Goal: Transaction & Acquisition: Download file/media

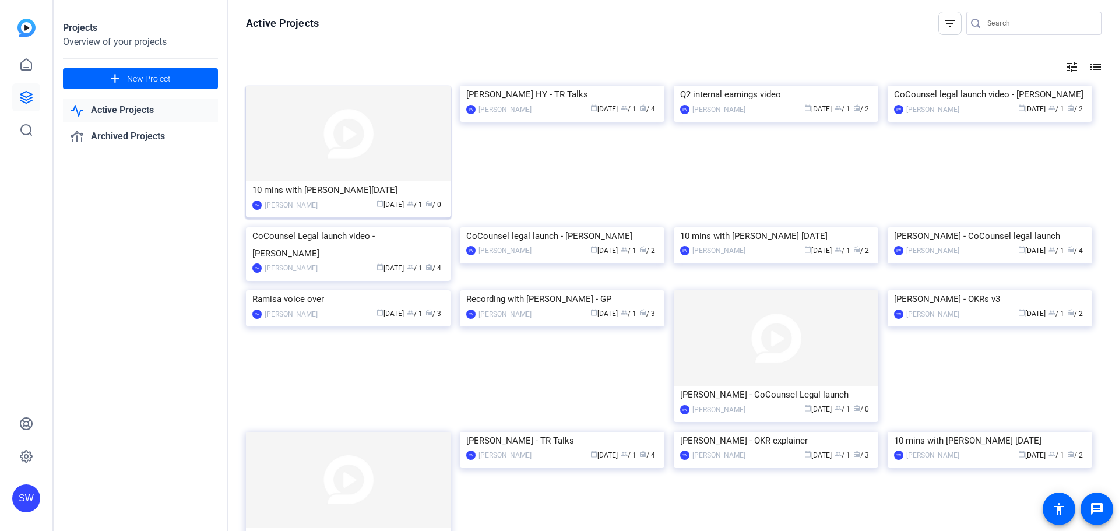
click at [315, 206] on div "[PERSON_NAME]" at bounding box center [291, 205] width 53 height 12
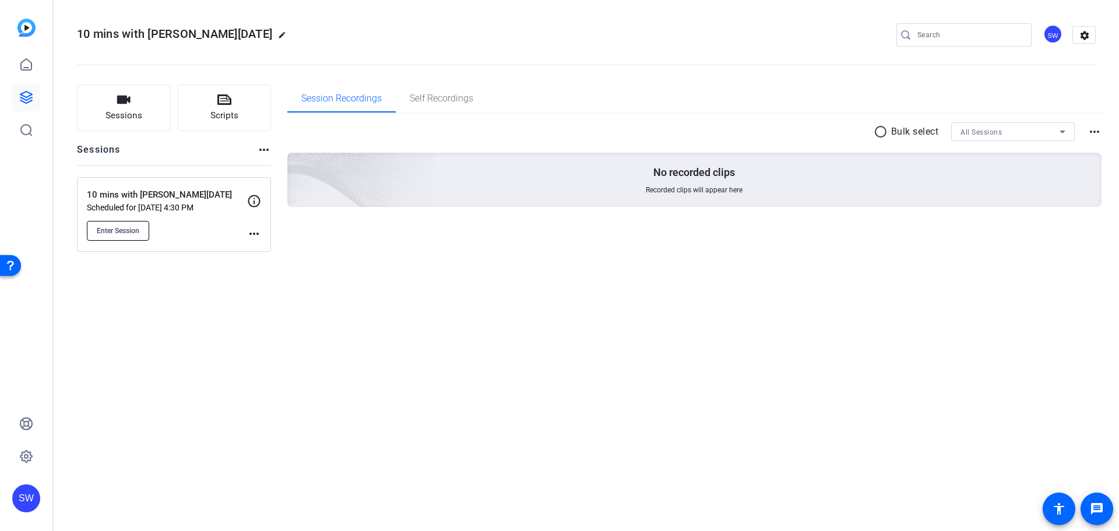
click at [132, 230] on span "Enter Session" at bounding box center [118, 230] width 43 height 9
click at [99, 237] on button "Enter Session" at bounding box center [118, 231] width 62 height 20
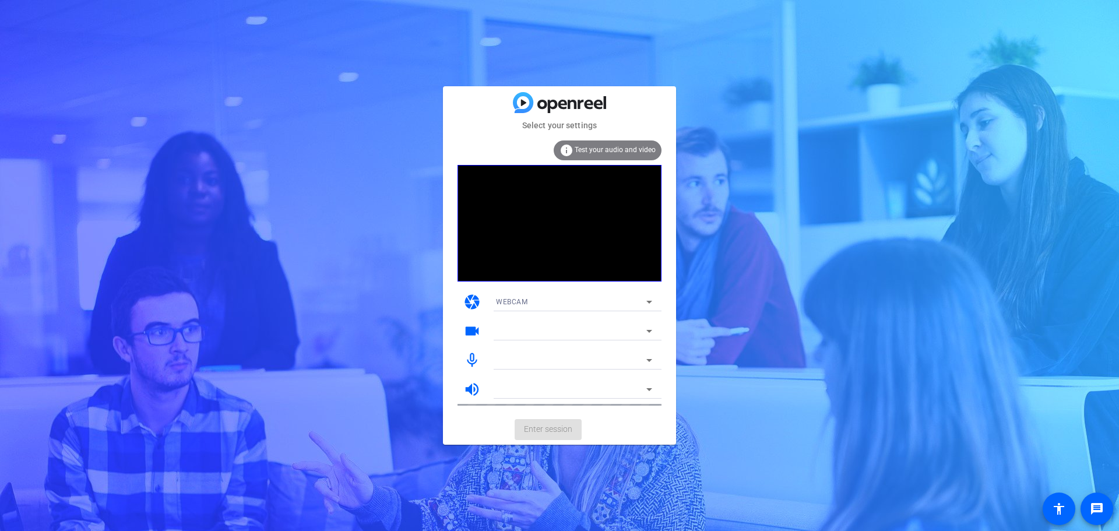
click at [627, 156] on div "info Test your audio and video" at bounding box center [608, 150] width 108 height 20
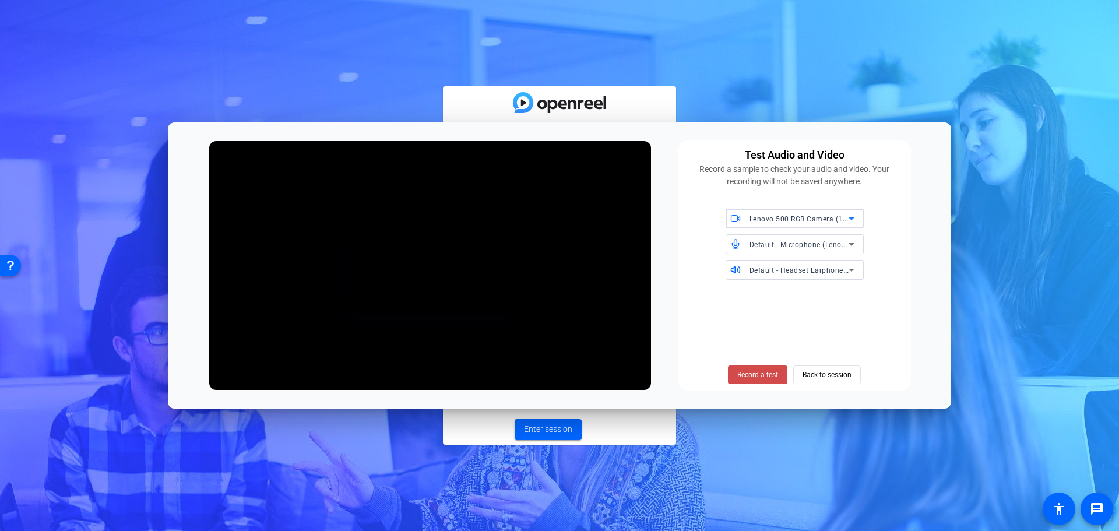
click at [756, 375] on span "Record a test" at bounding box center [757, 375] width 41 height 10
click at [756, 375] on span "Stop Testing (3s)" at bounding box center [758, 375] width 53 height 10
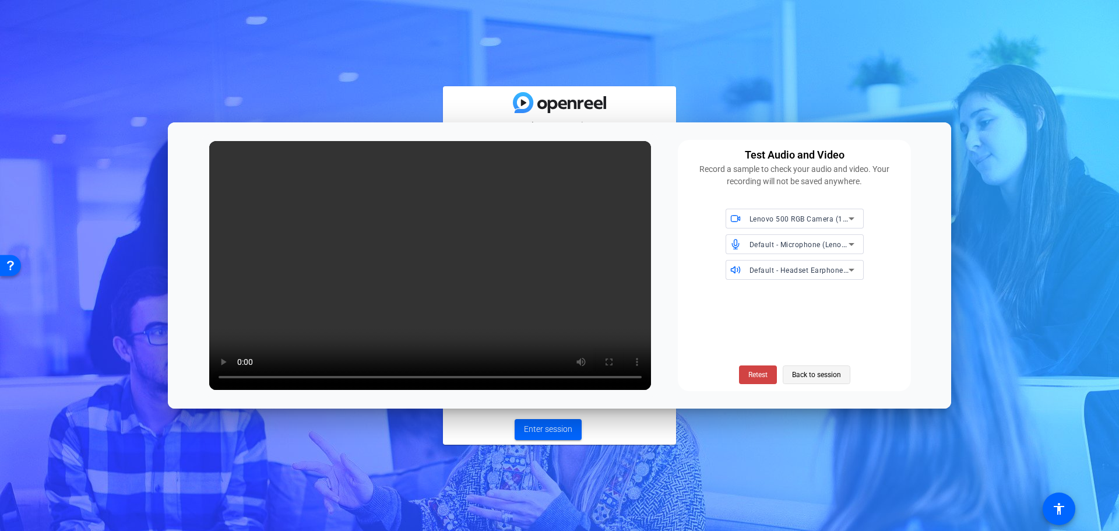
click at [822, 378] on span "Back to session" at bounding box center [816, 375] width 49 height 22
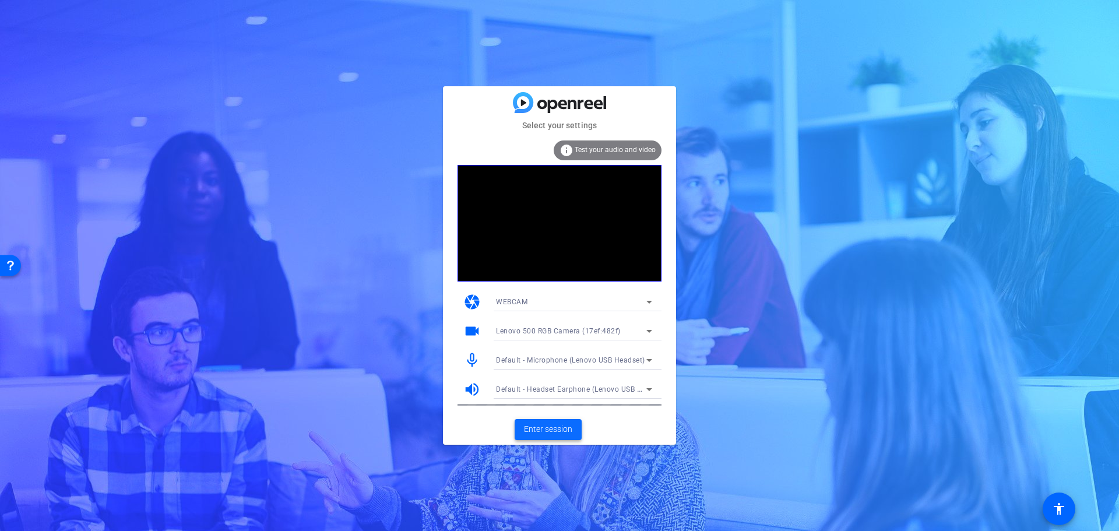
click at [544, 432] on span "Enter session" at bounding box center [548, 429] width 48 height 12
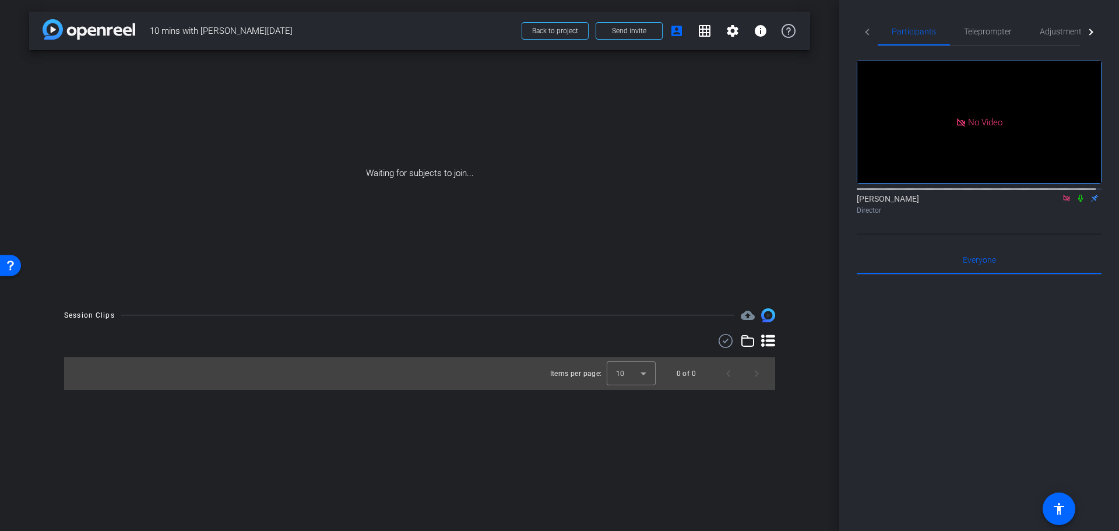
click at [1064, 203] on mat-icon at bounding box center [1067, 198] width 14 height 10
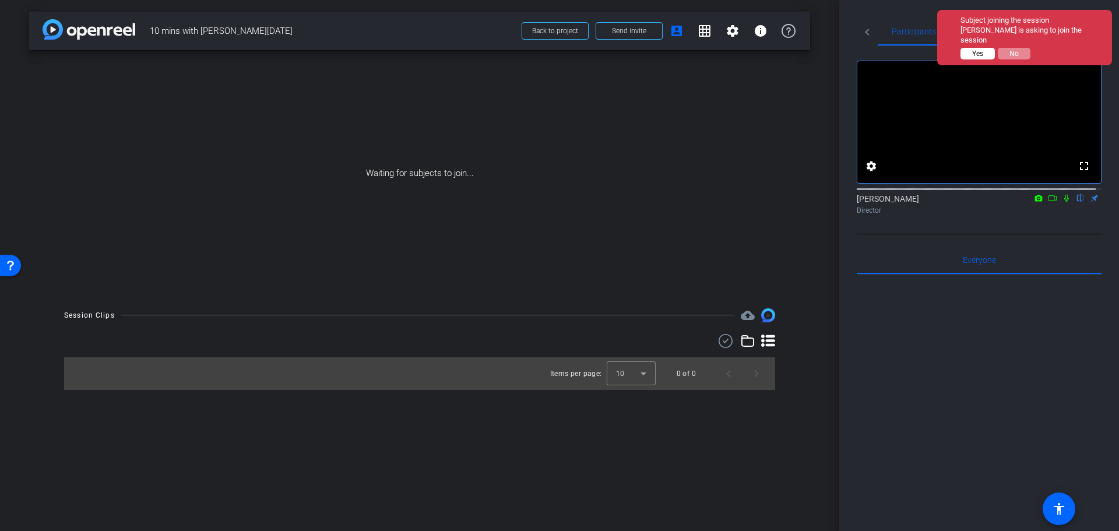
click at [966, 48] on button "Yes" at bounding box center [978, 54] width 34 height 12
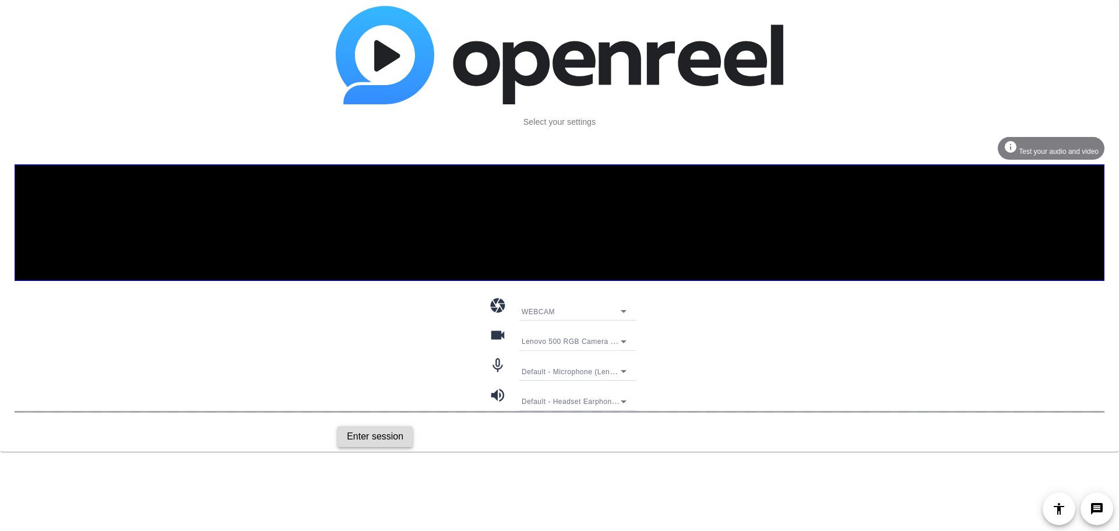
click at [377, 434] on span "Enter session" at bounding box center [375, 437] width 57 height 14
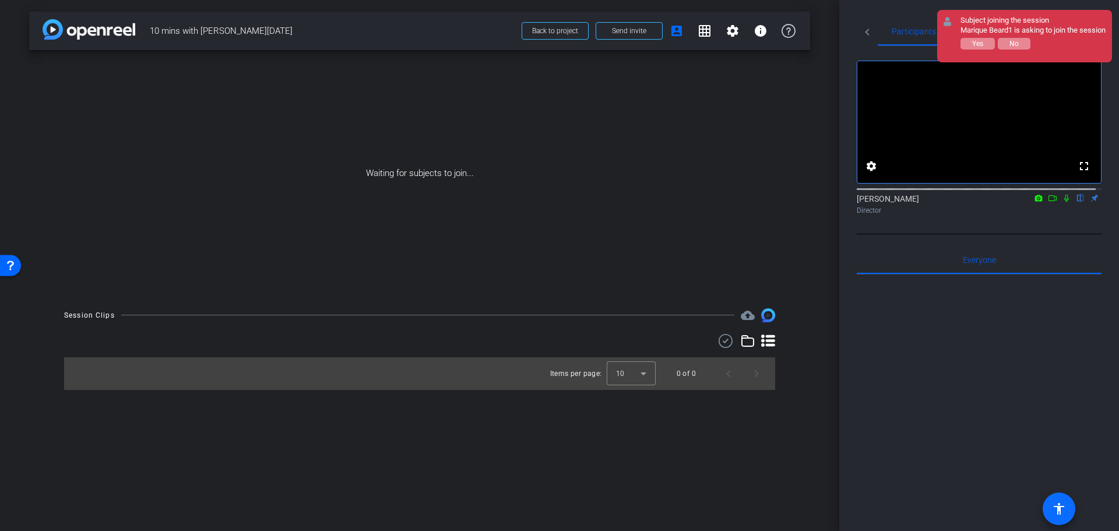
click at [1056, 519] on span at bounding box center [1059, 509] width 28 height 28
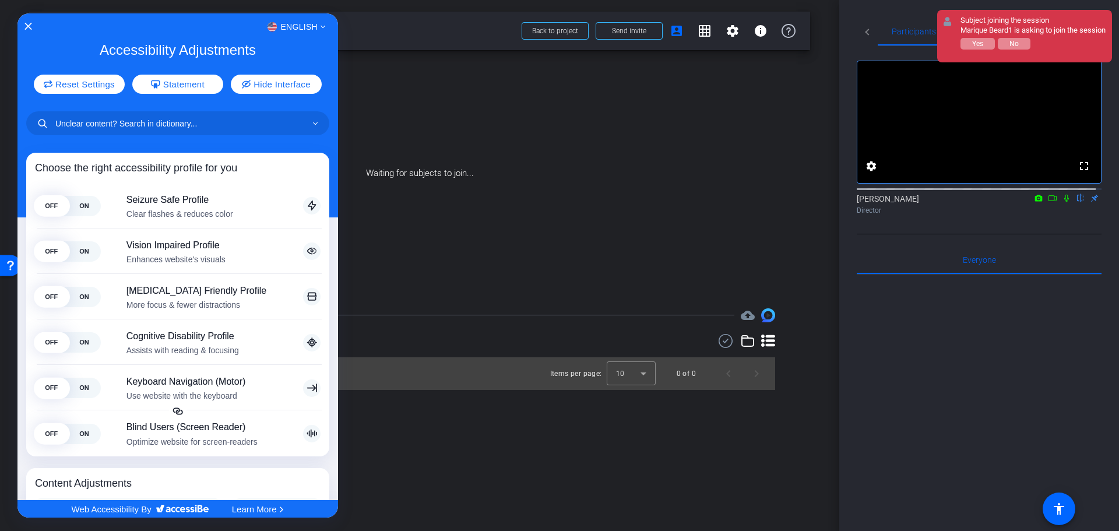
click at [979, 56] on div at bounding box center [559, 265] width 1119 height 531
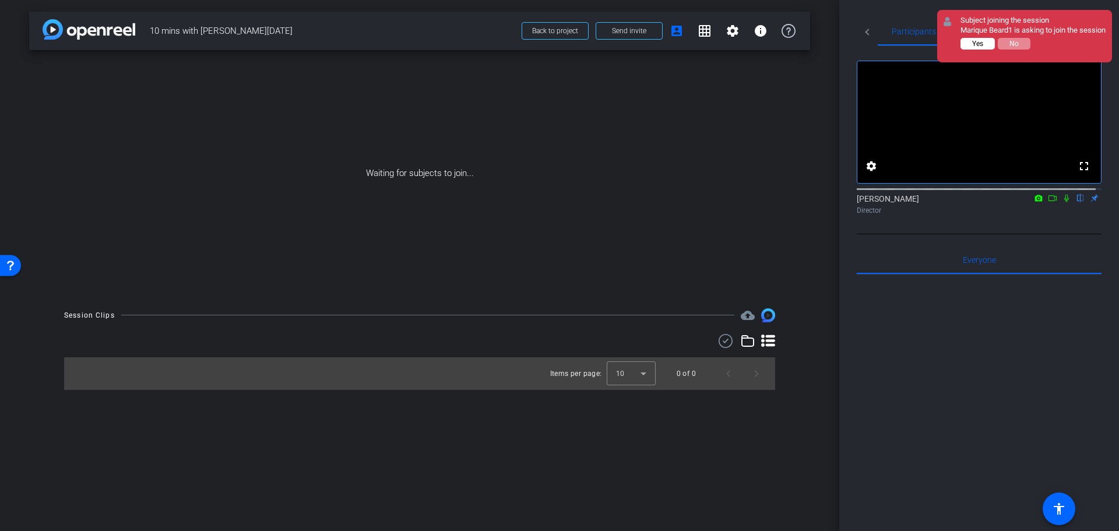
click at [980, 48] on span "Yes" at bounding box center [977, 44] width 11 height 8
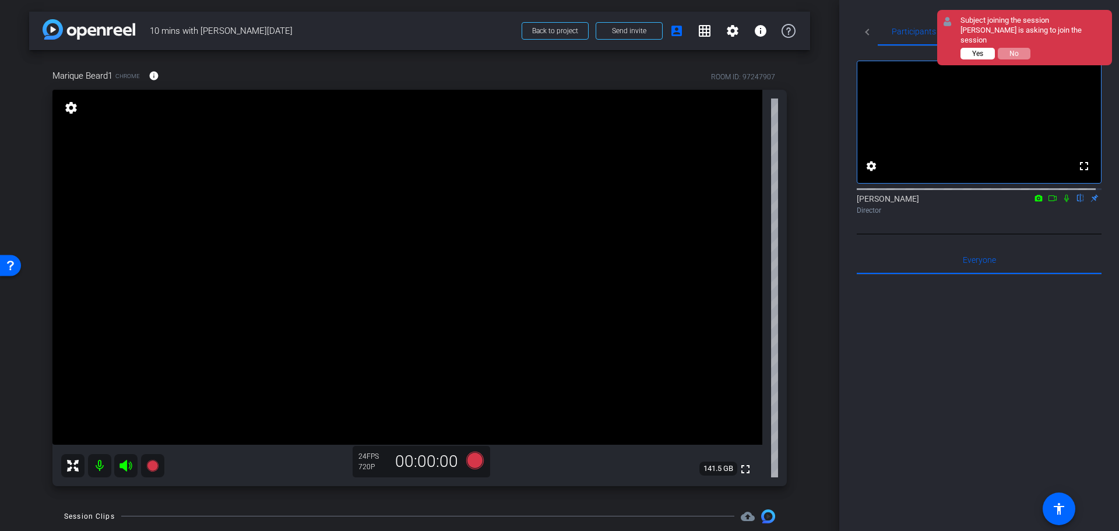
click at [979, 50] on span "Yes" at bounding box center [977, 54] width 11 height 8
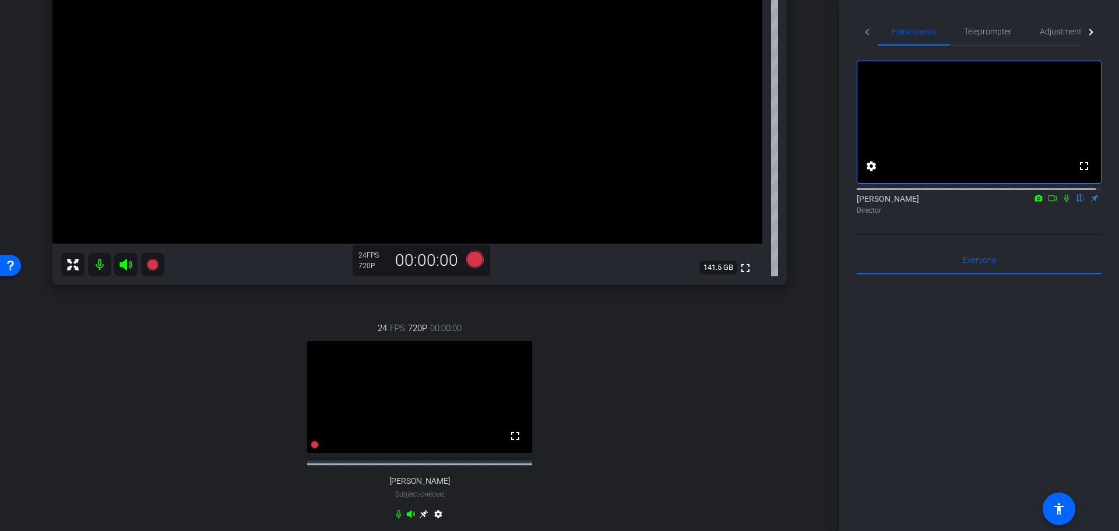
scroll to position [175, 0]
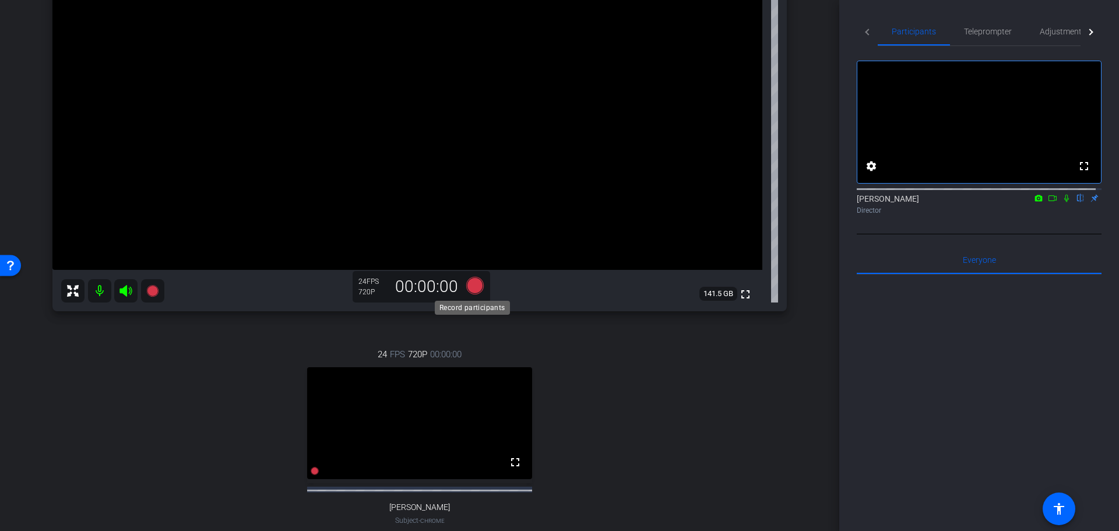
click at [469, 282] on icon at bounding box center [474, 284] width 17 height 17
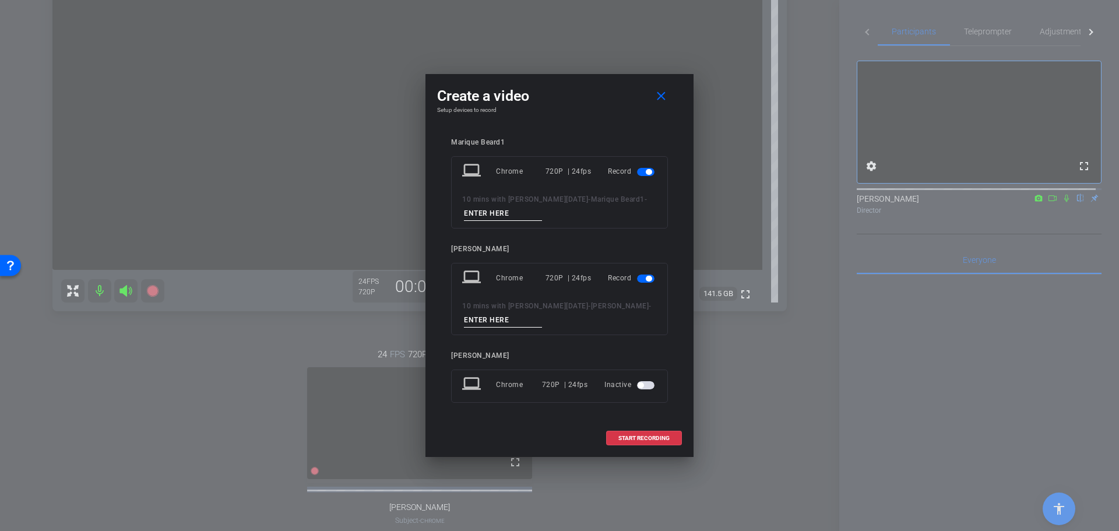
click at [511, 213] on input at bounding box center [503, 213] width 78 height 15
type input "Marique"
click at [491, 321] on input at bounding box center [503, 320] width 78 height 15
type input "Steve"
click at [639, 440] on span "START RECORDING" at bounding box center [643, 438] width 51 height 6
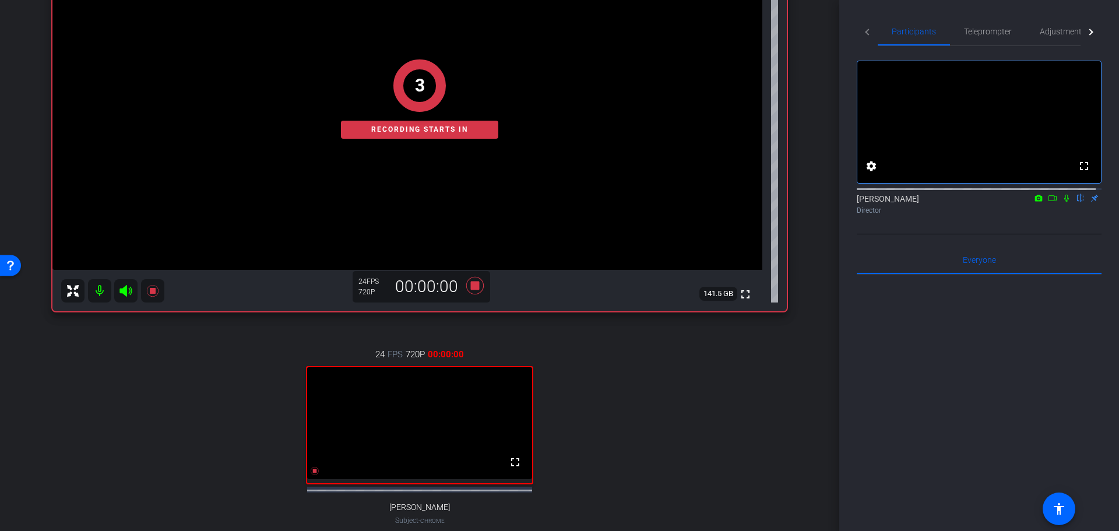
click at [1064, 202] on icon at bounding box center [1066, 199] width 5 height 8
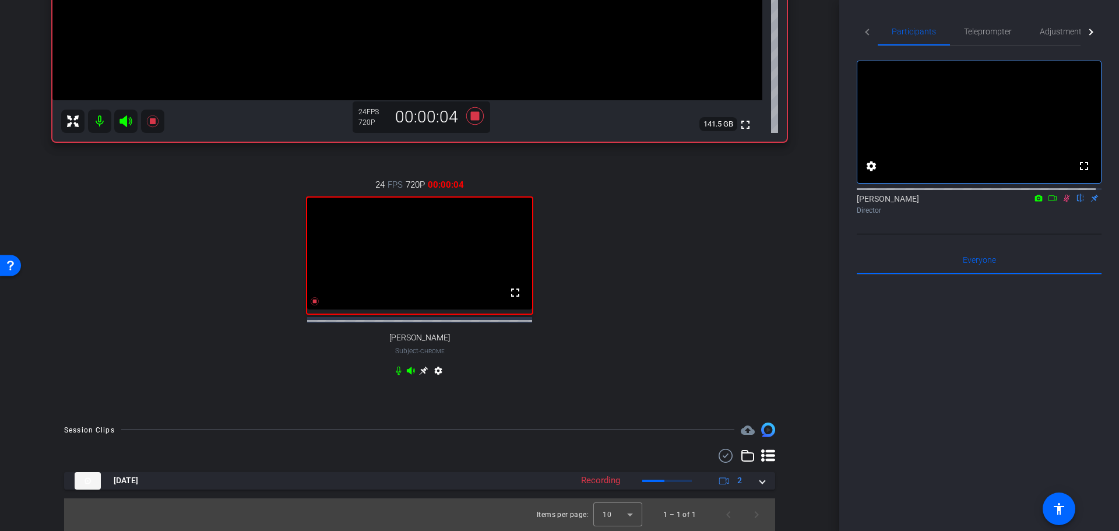
scroll to position [352, 0]
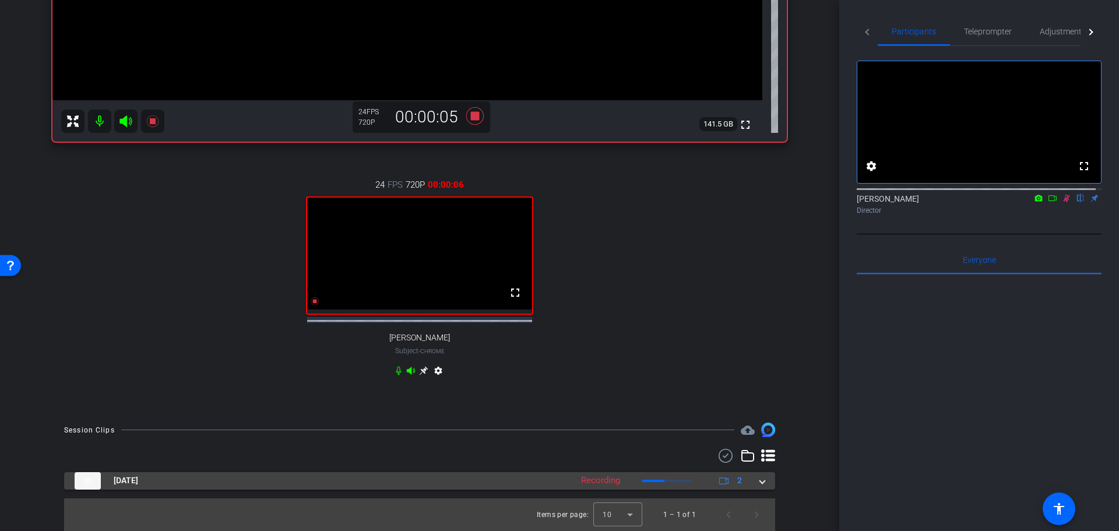
click at [760, 483] on span at bounding box center [762, 480] width 5 height 12
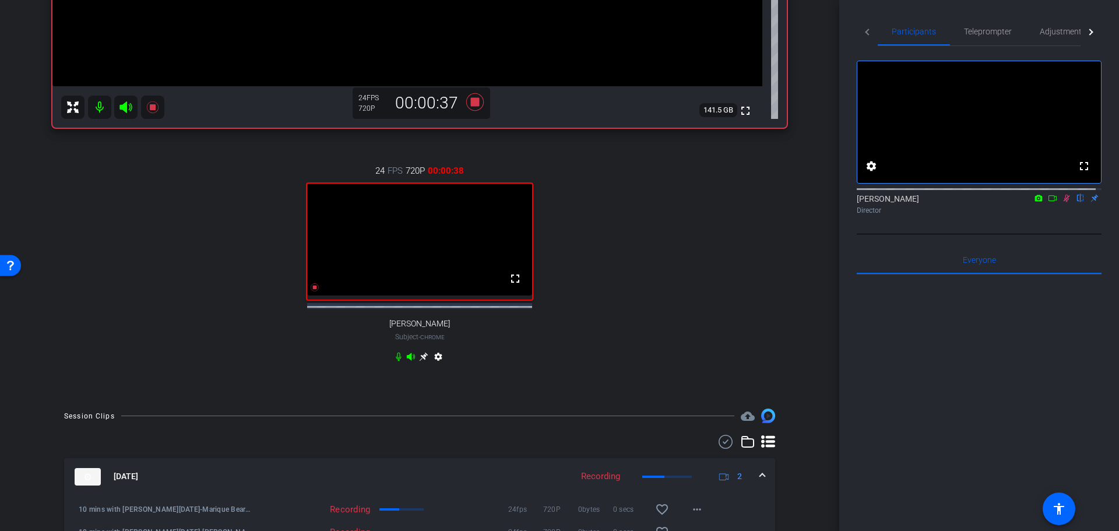
scroll to position [435, 0]
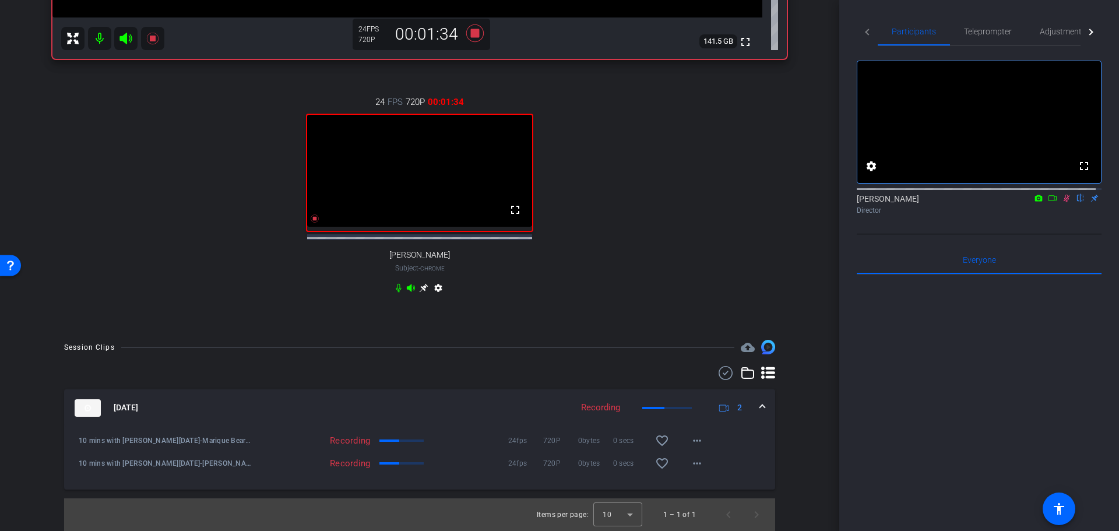
click at [1048, 202] on icon at bounding box center [1052, 198] width 9 height 8
click at [1063, 201] on icon at bounding box center [1066, 198] width 6 height 6
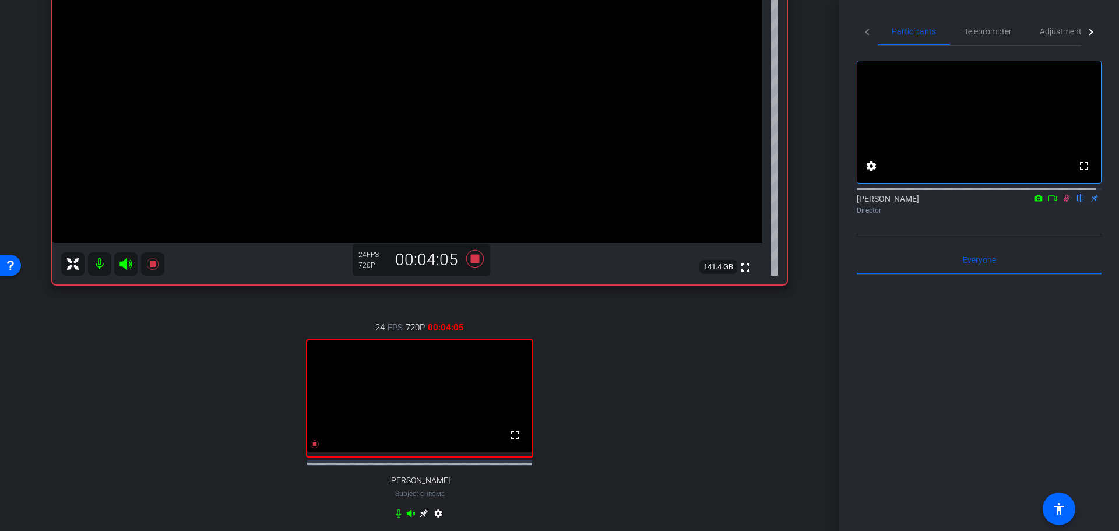
scroll to position [260, 0]
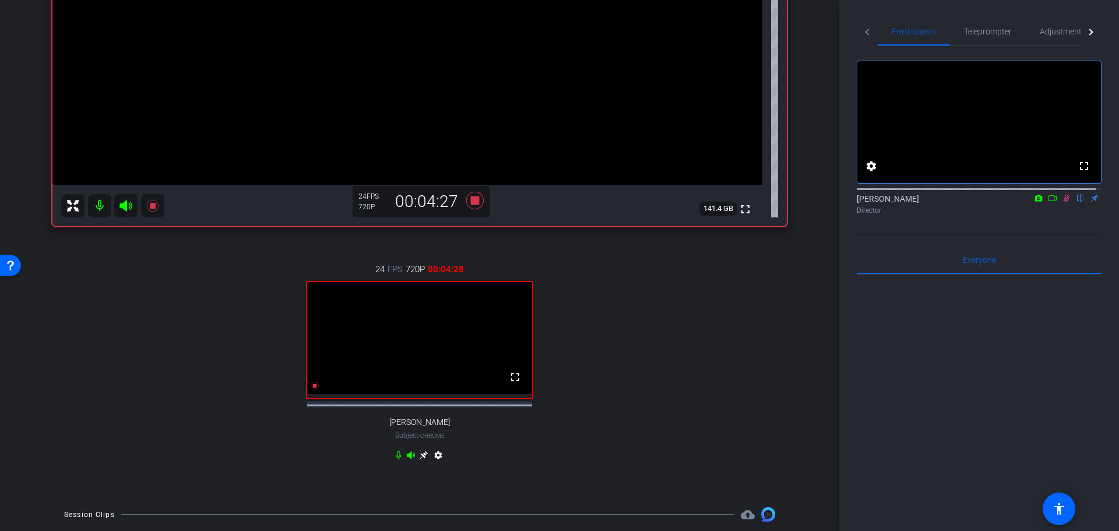
click at [1062, 202] on icon at bounding box center [1066, 198] width 9 height 8
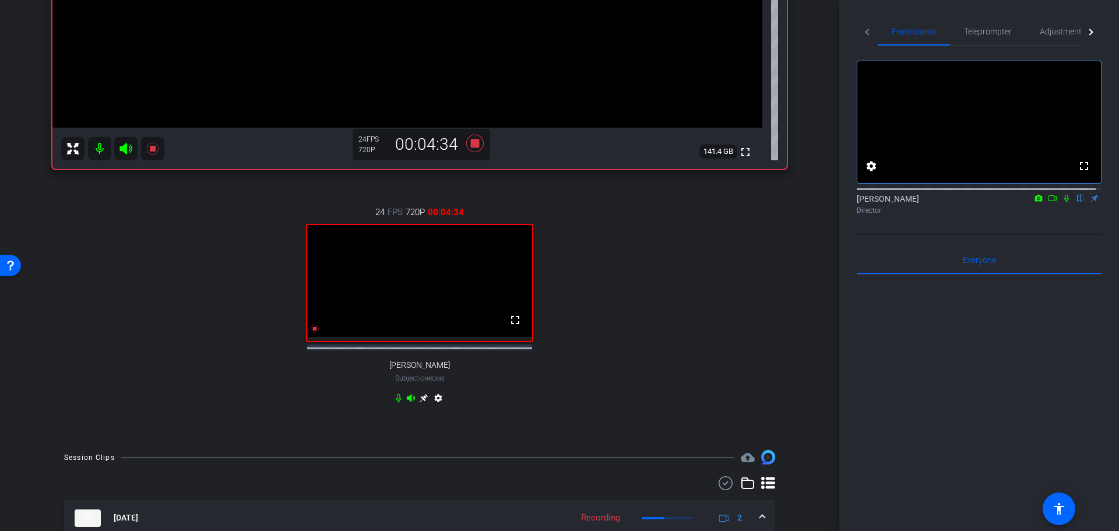
scroll to position [202, 0]
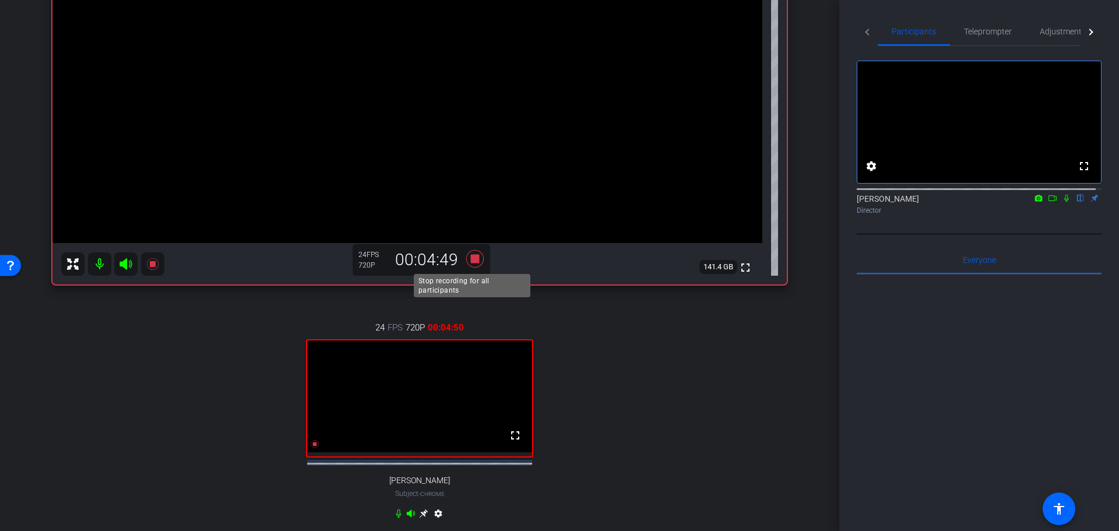
click at [474, 259] on icon at bounding box center [474, 257] width 17 height 17
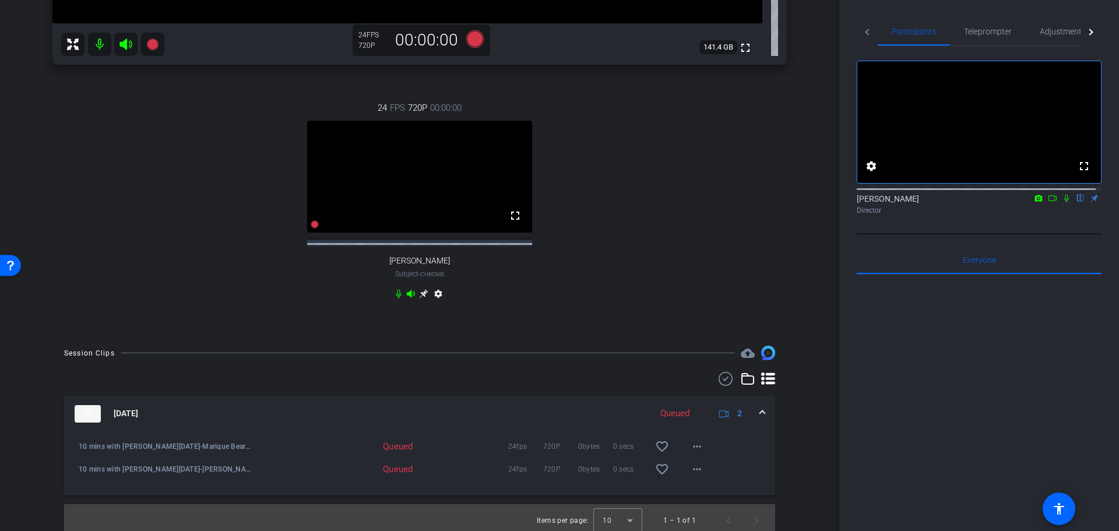
scroll to position [437, 0]
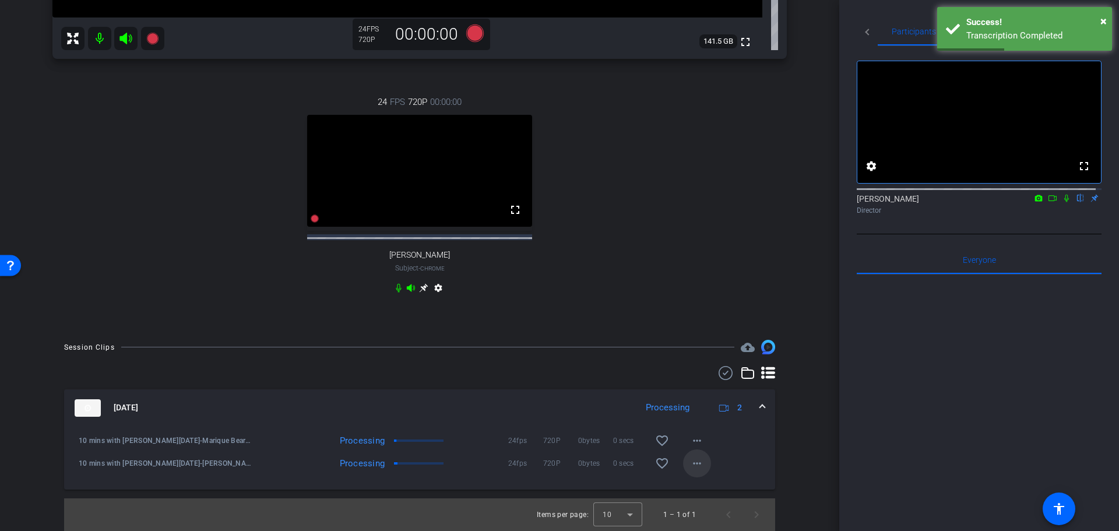
click at [695, 463] on mat-icon "more_horiz" at bounding box center [697, 463] width 14 height 14
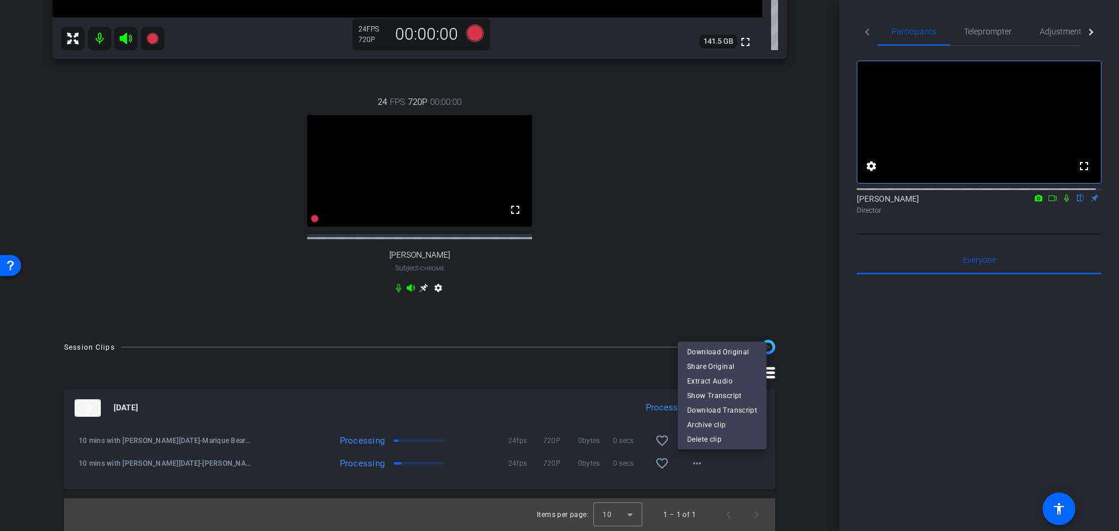
click at [779, 466] on div at bounding box center [559, 265] width 1119 height 531
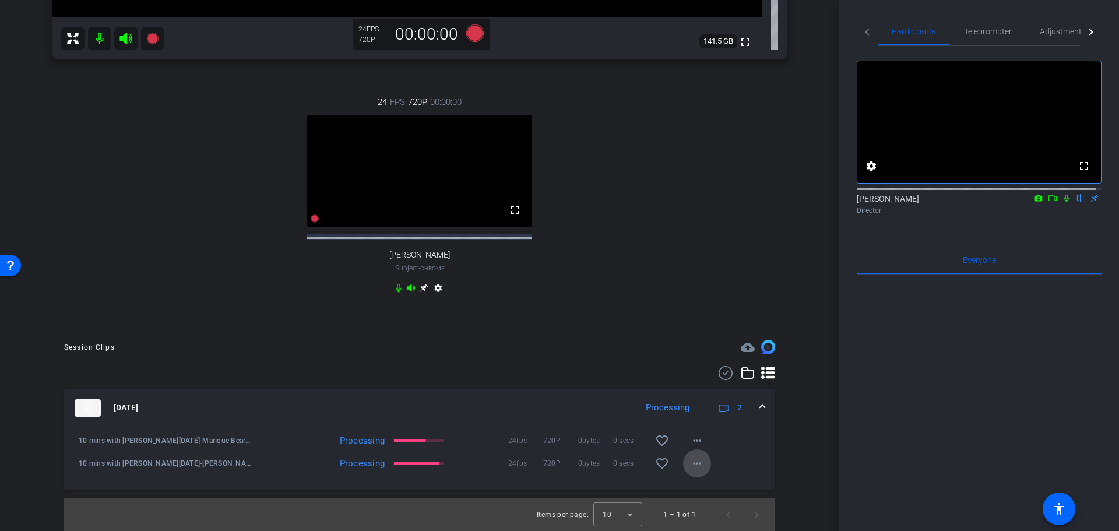
click at [691, 463] on mat-icon "more_horiz" at bounding box center [697, 463] width 14 height 14
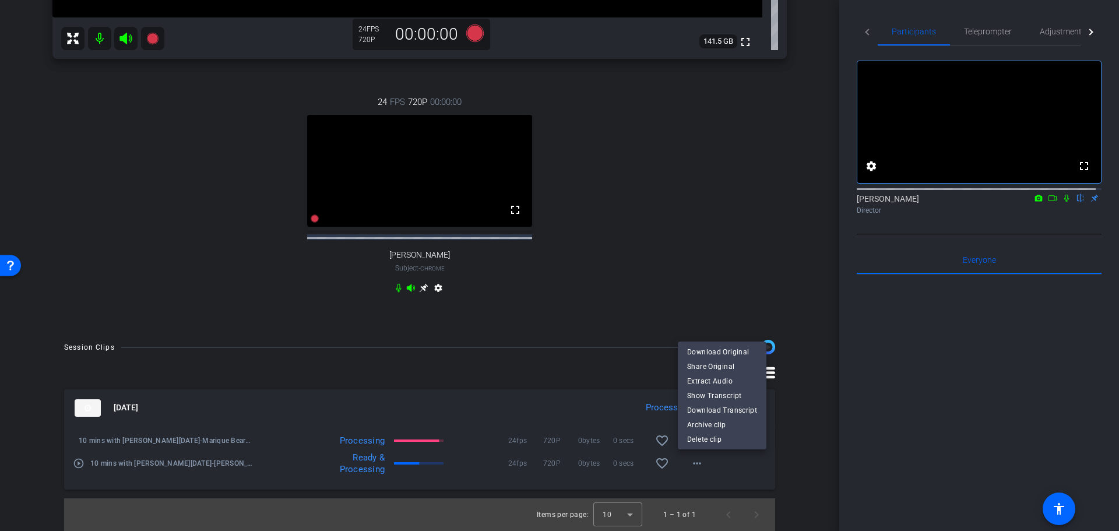
click at [774, 472] on div at bounding box center [559, 265] width 1119 height 531
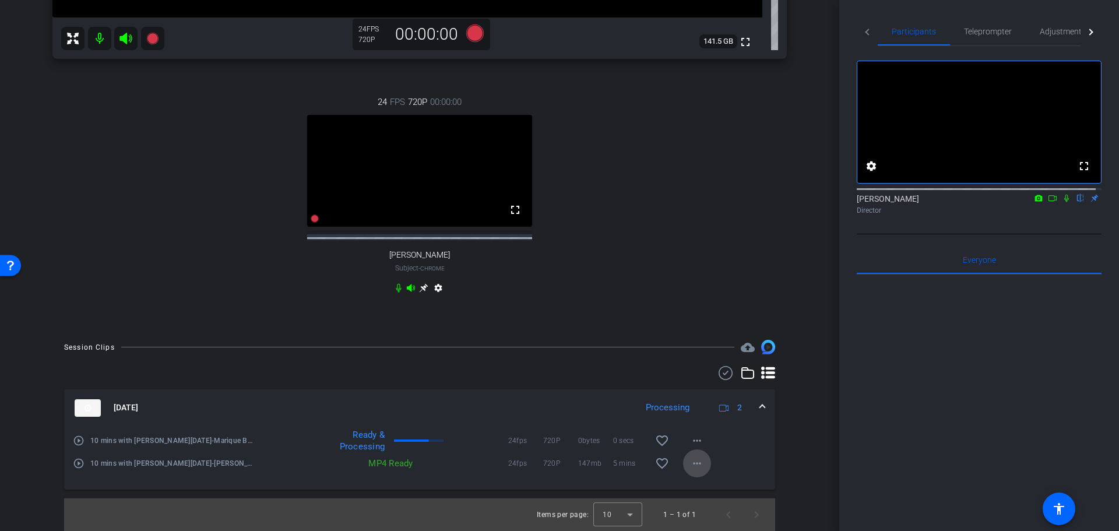
click at [694, 461] on mat-icon "more_horiz" at bounding box center [697, 463] width 14 height 14
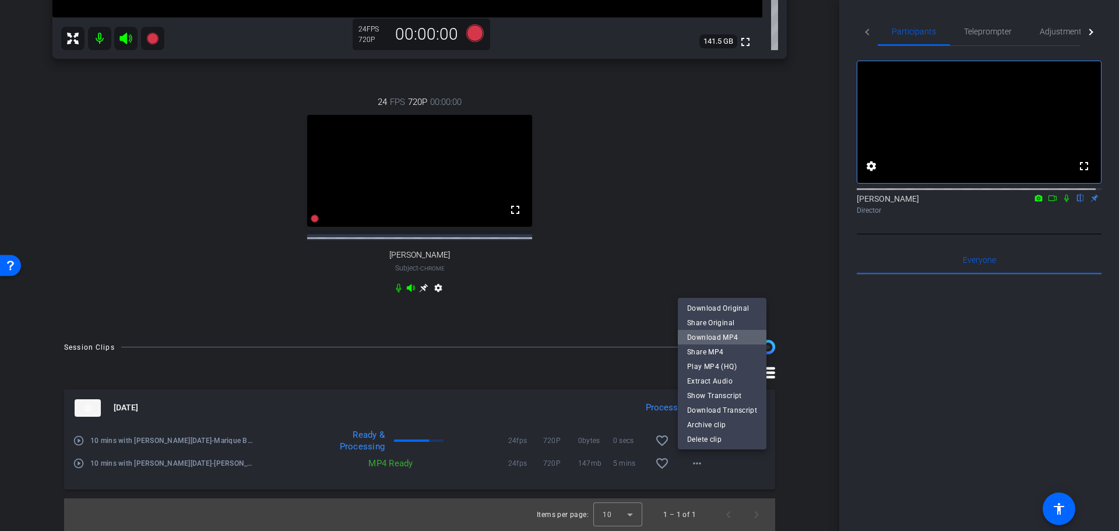
click at [725, 335] on span "Download MP4" at bounding box center [722, 338] width 70 height 14
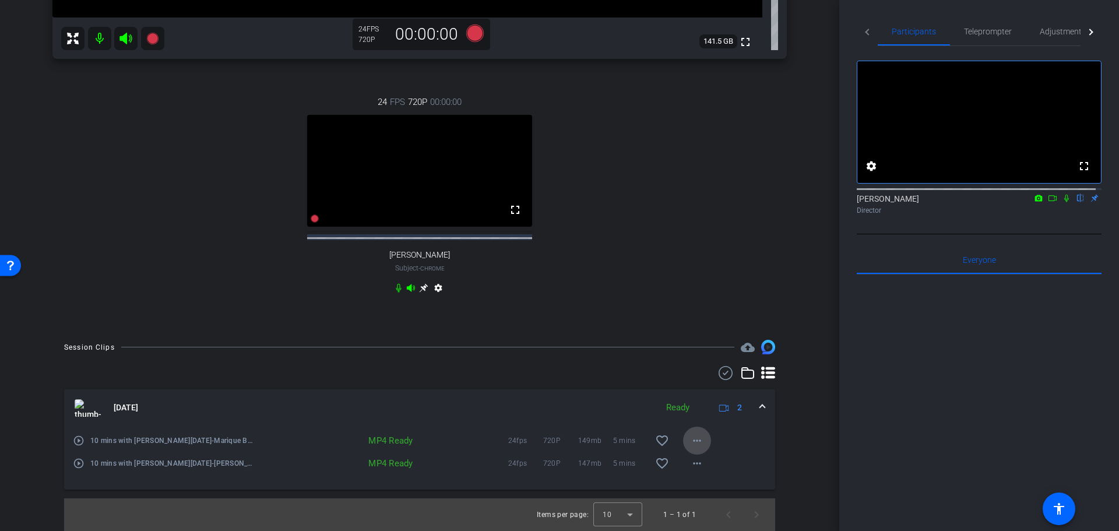
click at [696, 441] on mat-icon "more_horiz" at bounding box center [697, 441] width 14 height 14
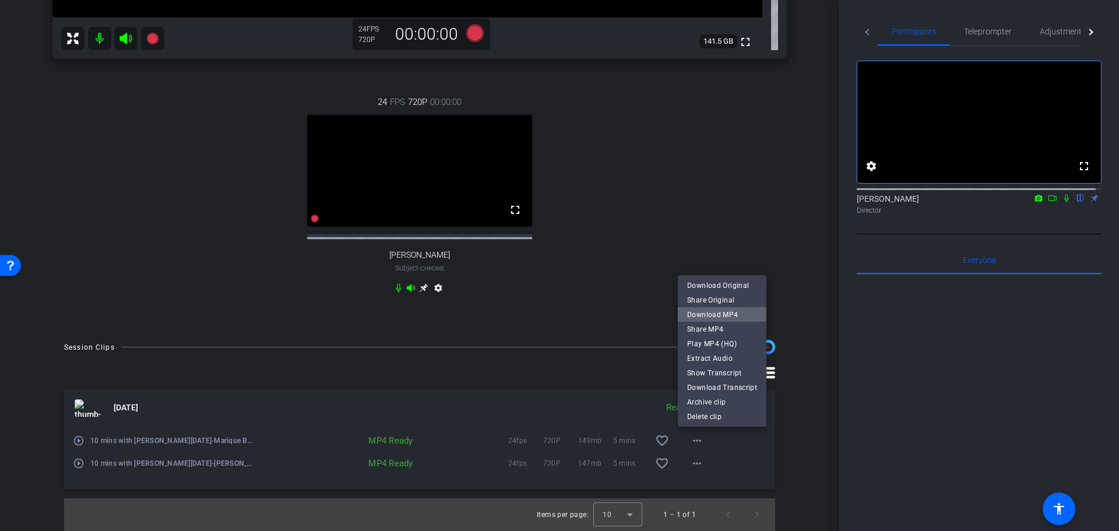
click at [704, 312] on span "Download MP4" at bounding box center [722, 315] width 70 height 14
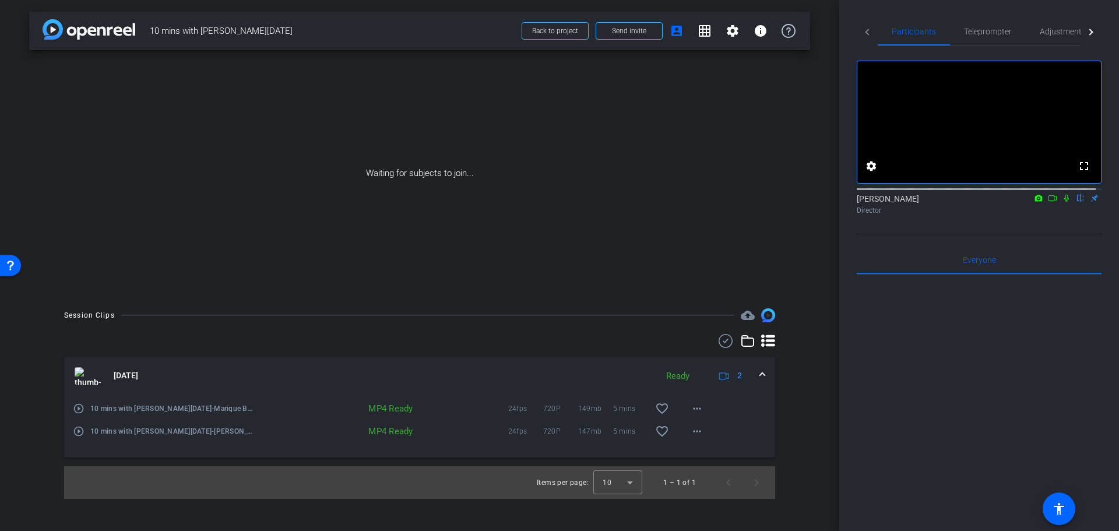
scroll to position [0, 0]
